Goal: Information Seeking & Learning: Learn about a topic

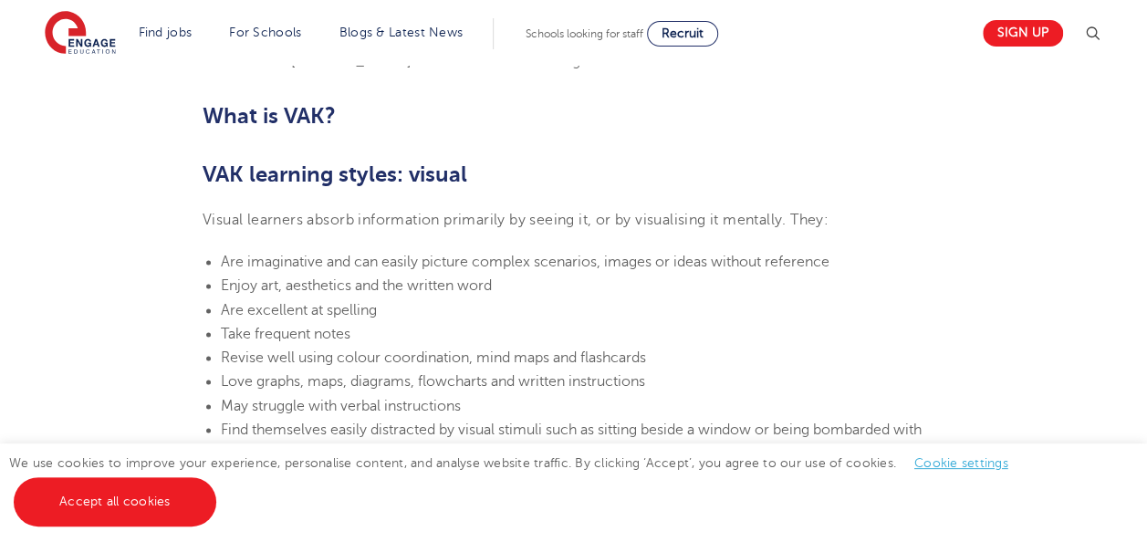
scroll to position [1164, 0]
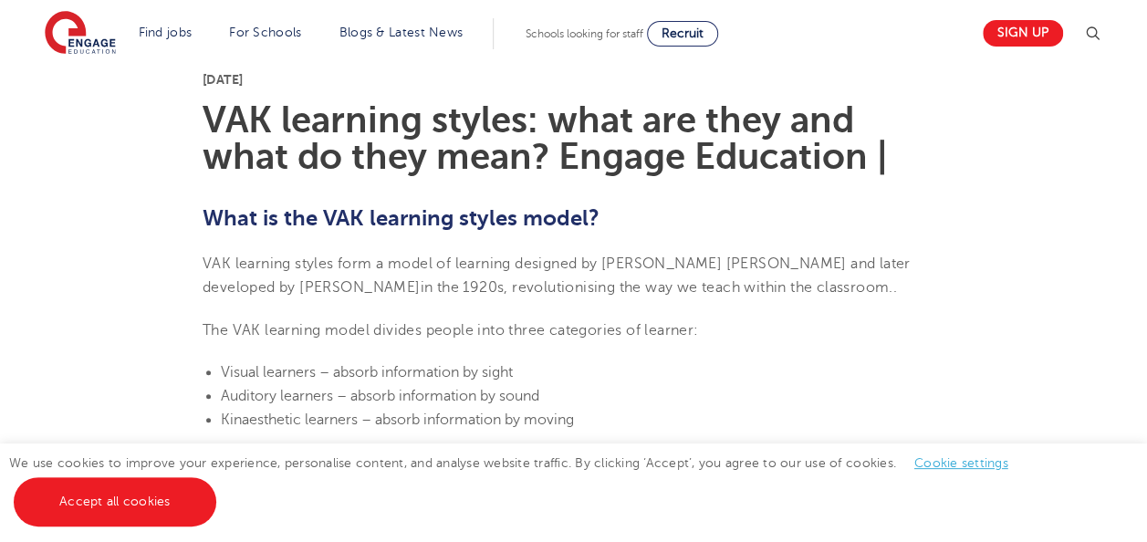
scroll to position [464, 0]
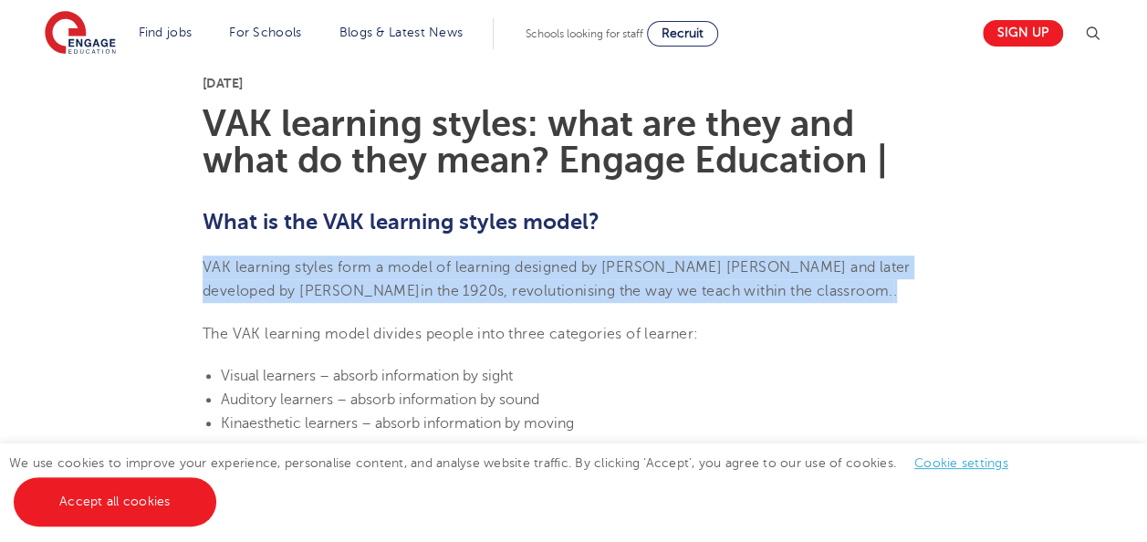
drag, startPoint x: 199, startPoint y: 258, endPoint x: 784, endPoint y: 296, distance: 586.2
copy span "VAK learning styles form a model of learning designed by [PERSON_NAME] [PERSON_…"
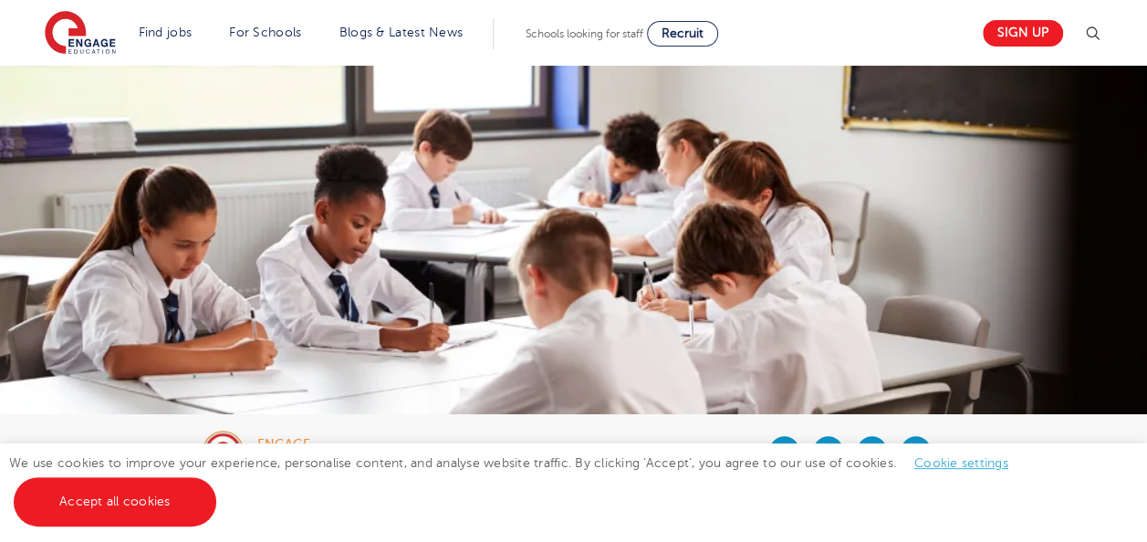
scroll to position [12, 0]
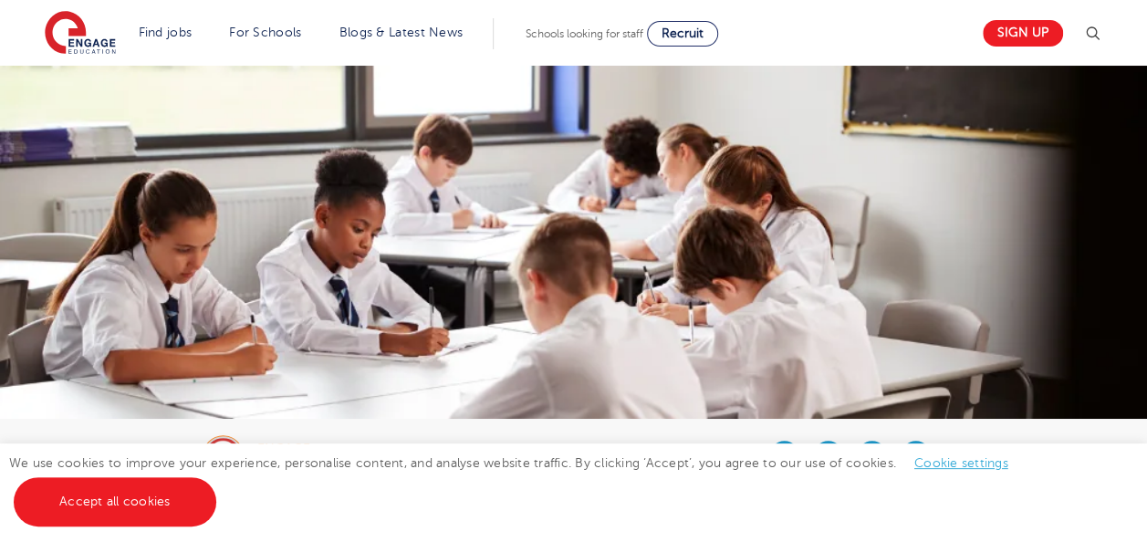
click at [573, 510] on div "We use cookies to improve your experience, personalise content, and analyse web…" at bounding box center [573, 493] width 1147 height 99
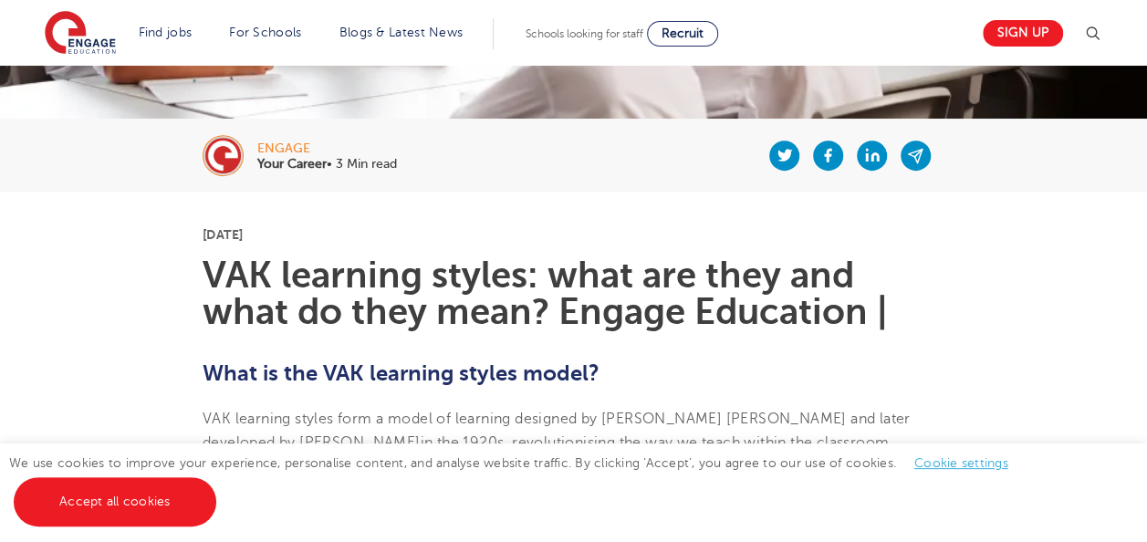
scroll to position [335, 0]
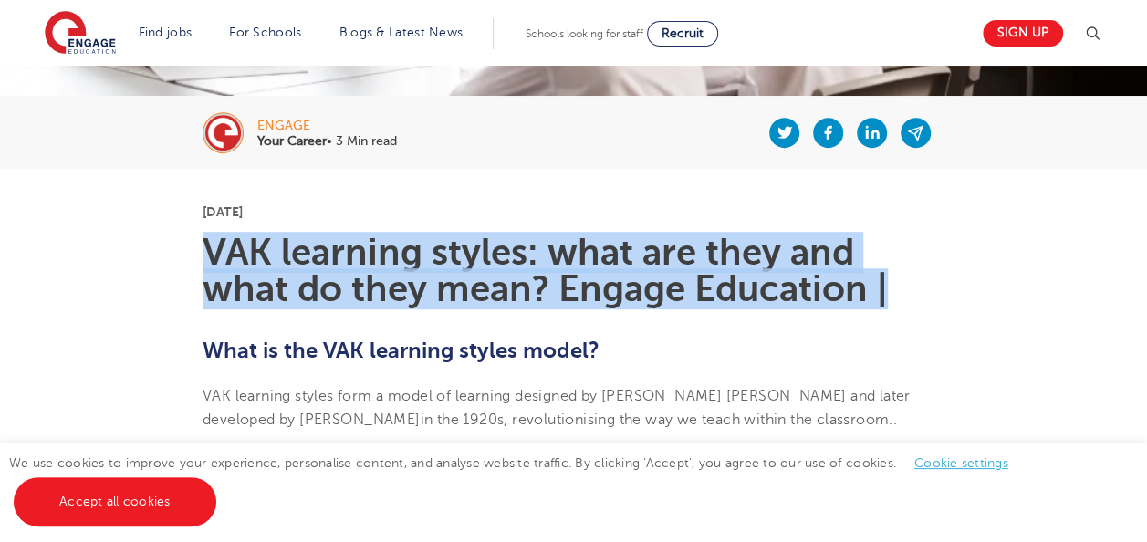
drag, startPoint x: 209, startPoint y: 235, endPoint x: 898, endPoint y: 301, distance: 692.1
click at [898, 301] on h1 "VAK learning styles: what are they and what do they mean? Engage Education |" at bounding box center [574, 271] width 742 height 73
copy h1 "VAK learning styles: what are they and what do they mean? Engage Education |"
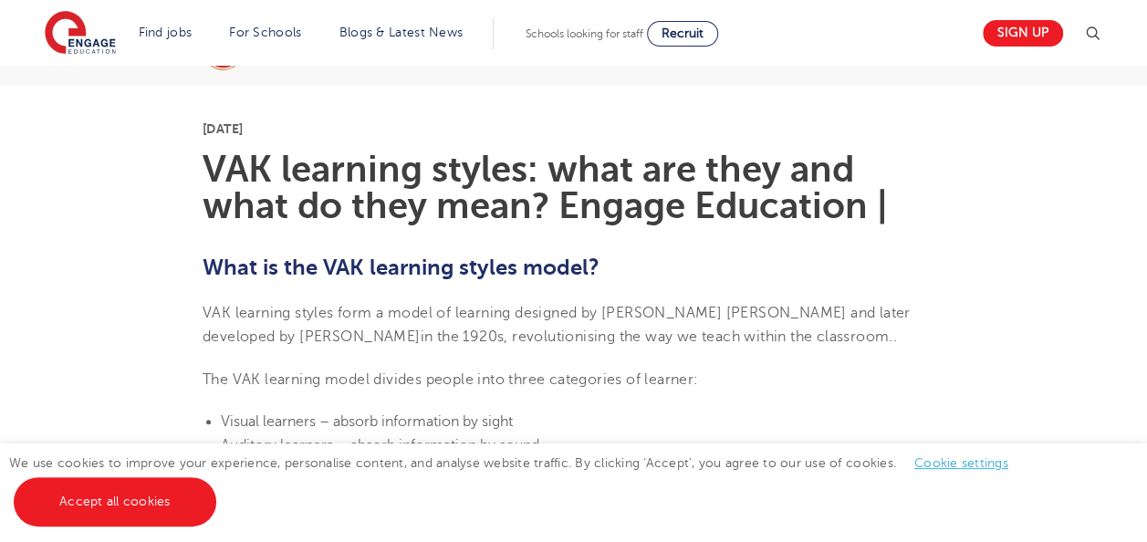
scroll to position [423, 0]
